Goal: Check status: Check status

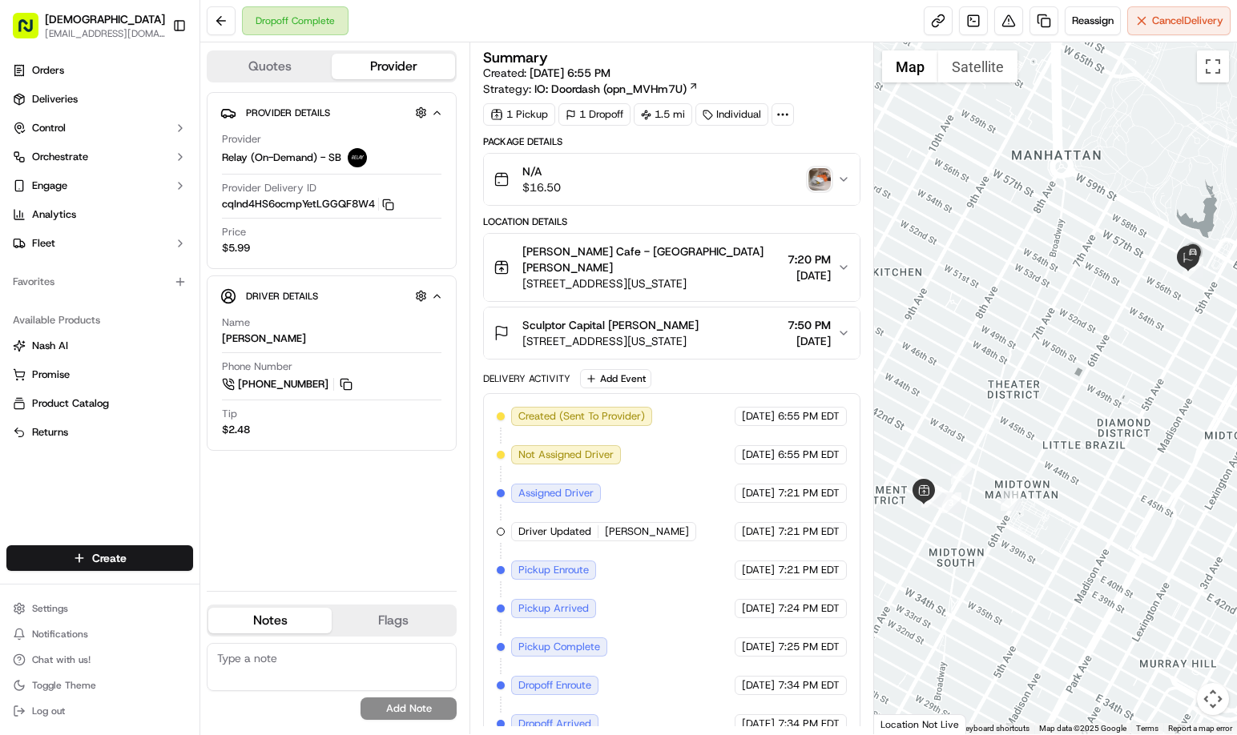
click at [814, 179] on img "button" at bounding box center [819, 179] width 22 height 22
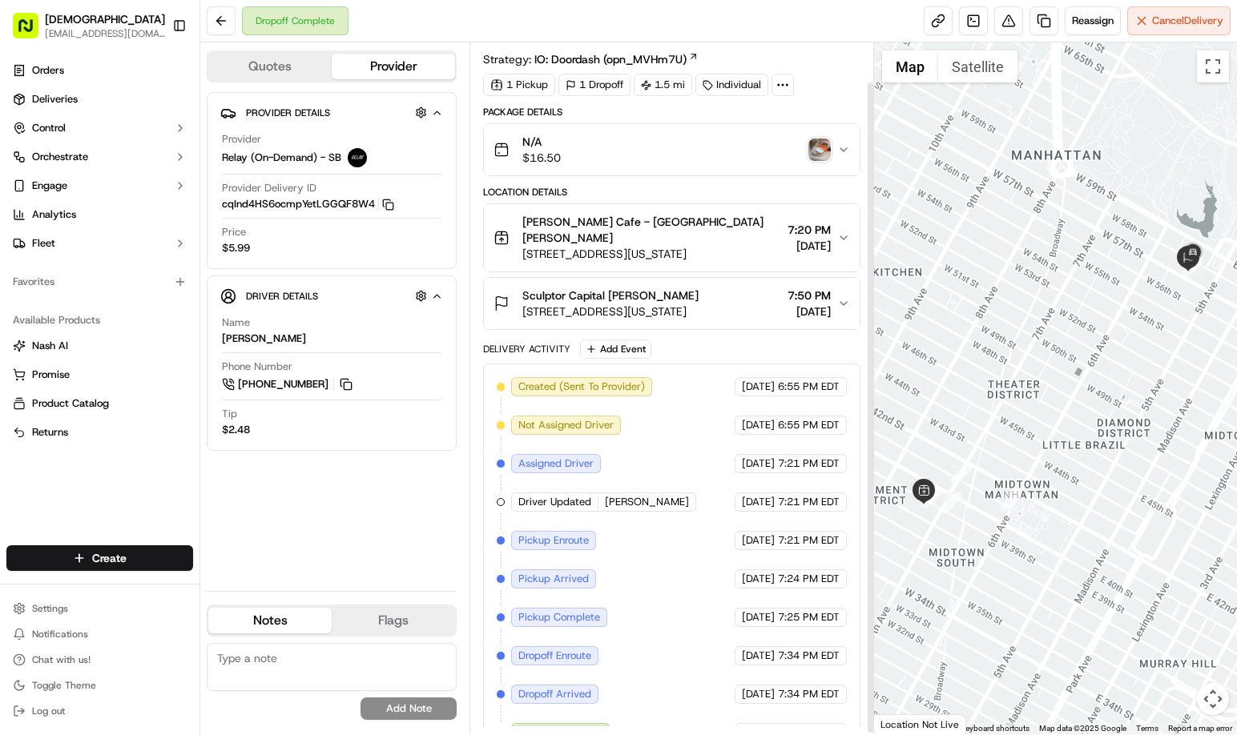
scroll to position [43, 0]
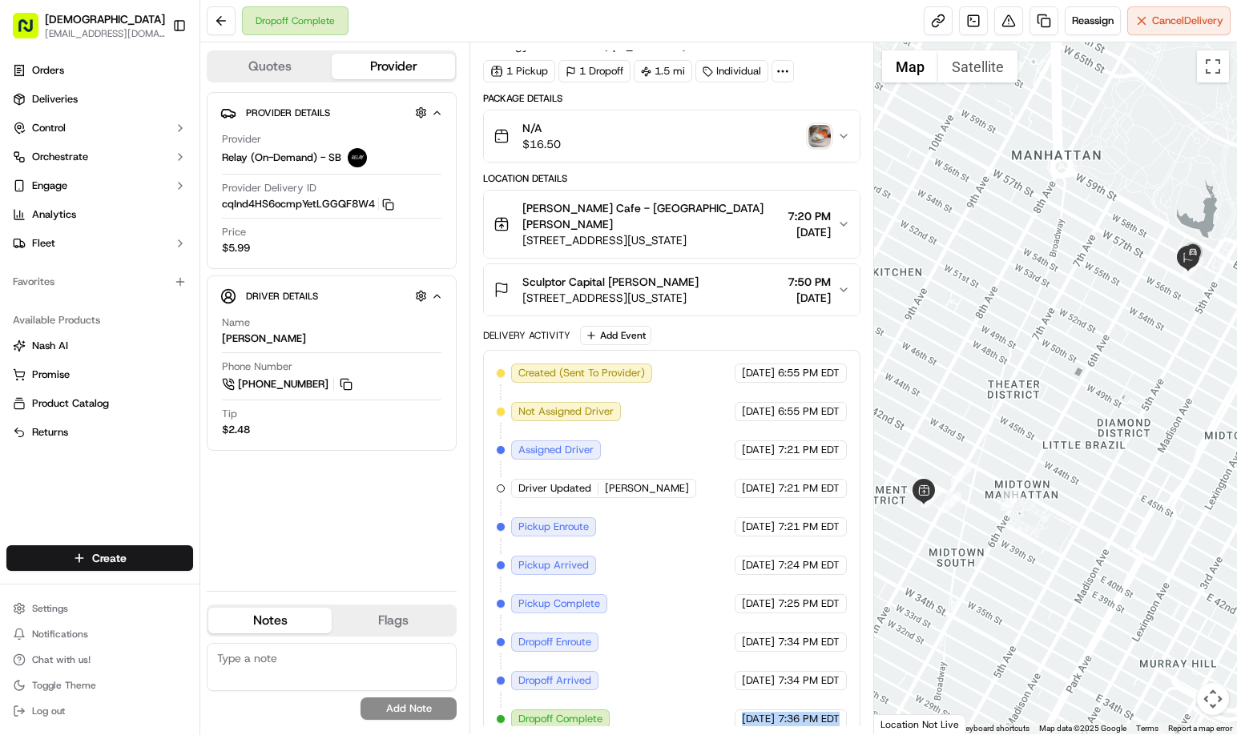
drag, startPoint x: 709, startPoint y: 704, endPoint x: 841, endPoint y: 704, distance: 132.2
click at [841, 710] on div "[DATE] 7:36 PM EDT" at bounding box center [790, 719] width 112 height 19
copy div "[DATE] 7:36 PM EDT"
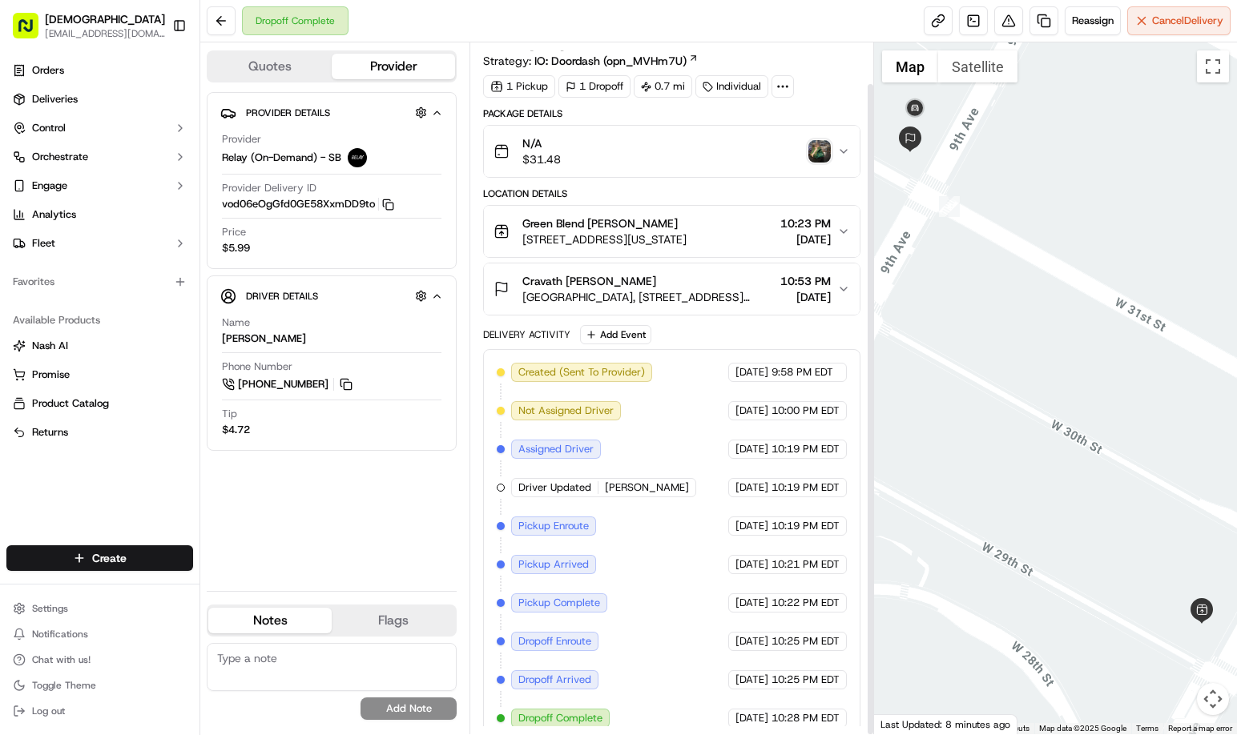
scroll to position [43, 0]
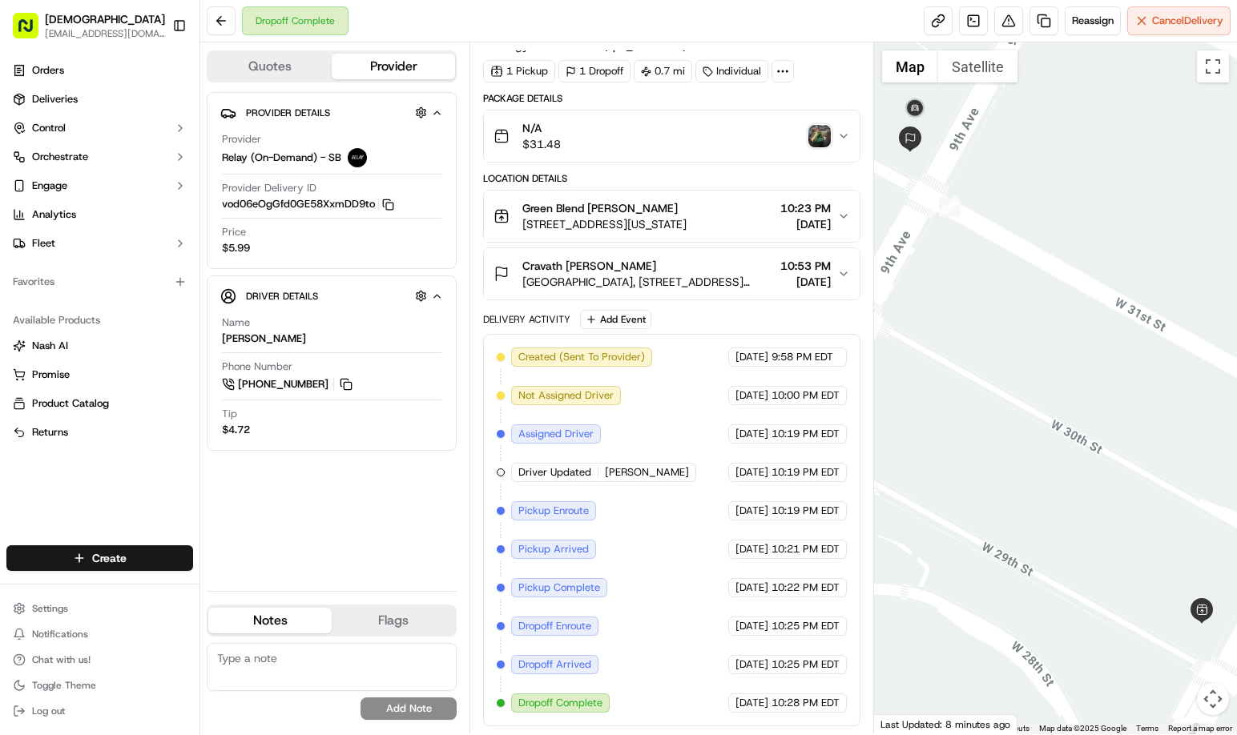
click at [819, 137] on img "button" at bounding box center [819, 136] width 22 height 22
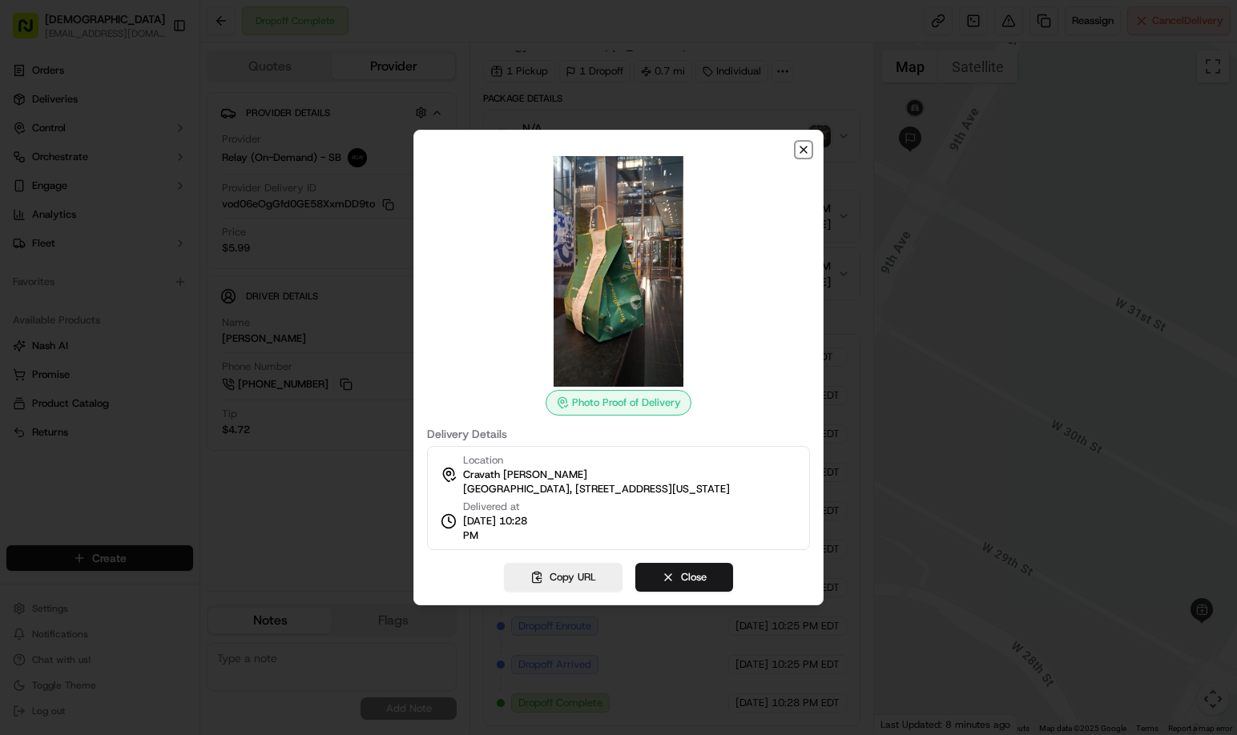
click at [798, 147] on icon "button" at bounding box center [803, 149] width 13 height 13
